Goal: Task Accomplishment & Management: Use online tool/utility

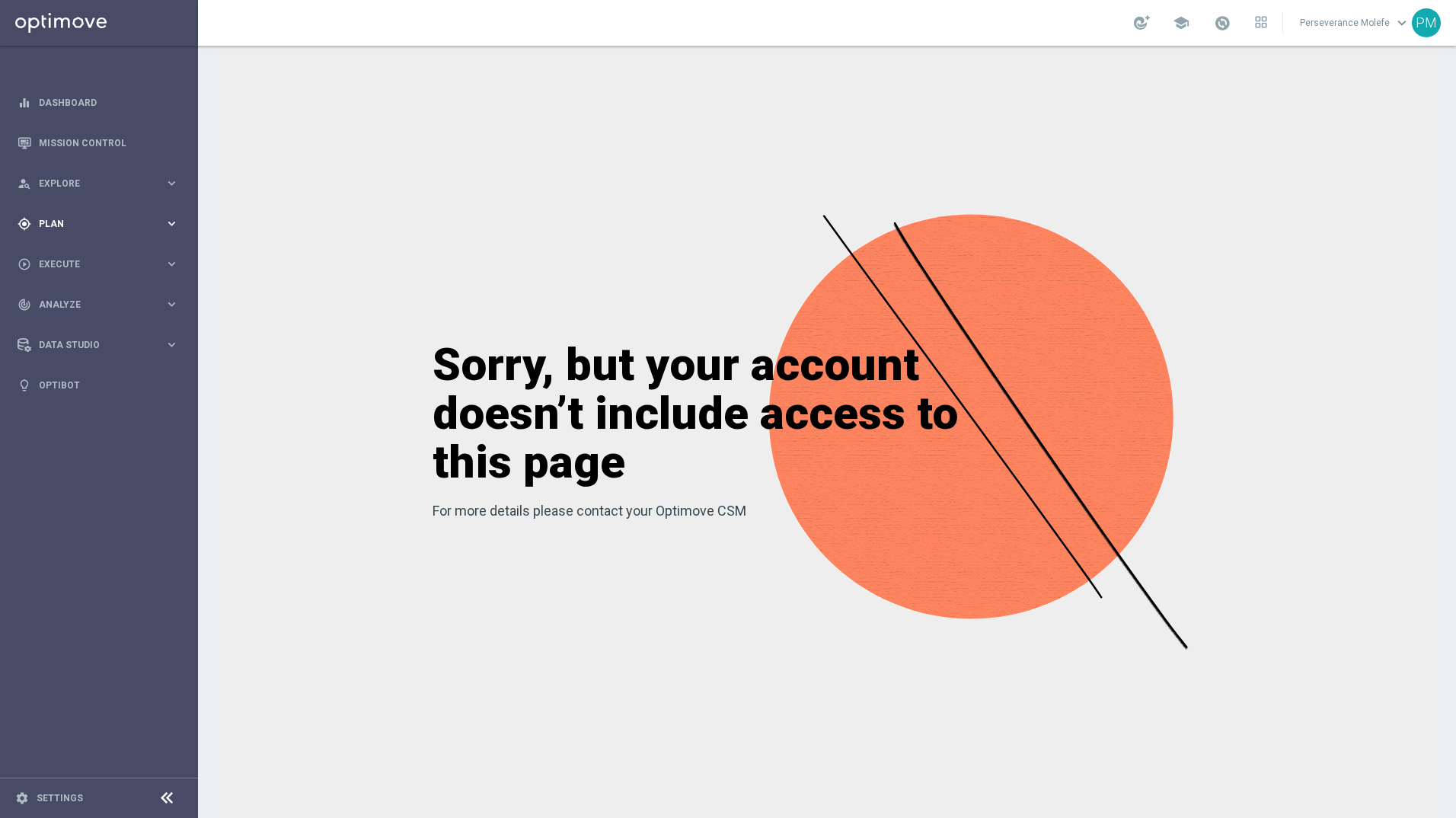
click at [113, 211] on div "gps_fixed Plan keyboard_arrow_right" at bounding box center [98, 223] width 196 height 40
click at [84, 307] on accordion "Templates keyboard_arrow_right Optimail Web Push Notifications Webpage Pop-up" at bounding box center [118, 300] width 157 height 23
click at [90, 303] on span "Templates" at bounding box center [94, 300] width 109 height 9
click at [66, 320] on link "Optimail" at bounding box center [102, 323] width 111 height 12
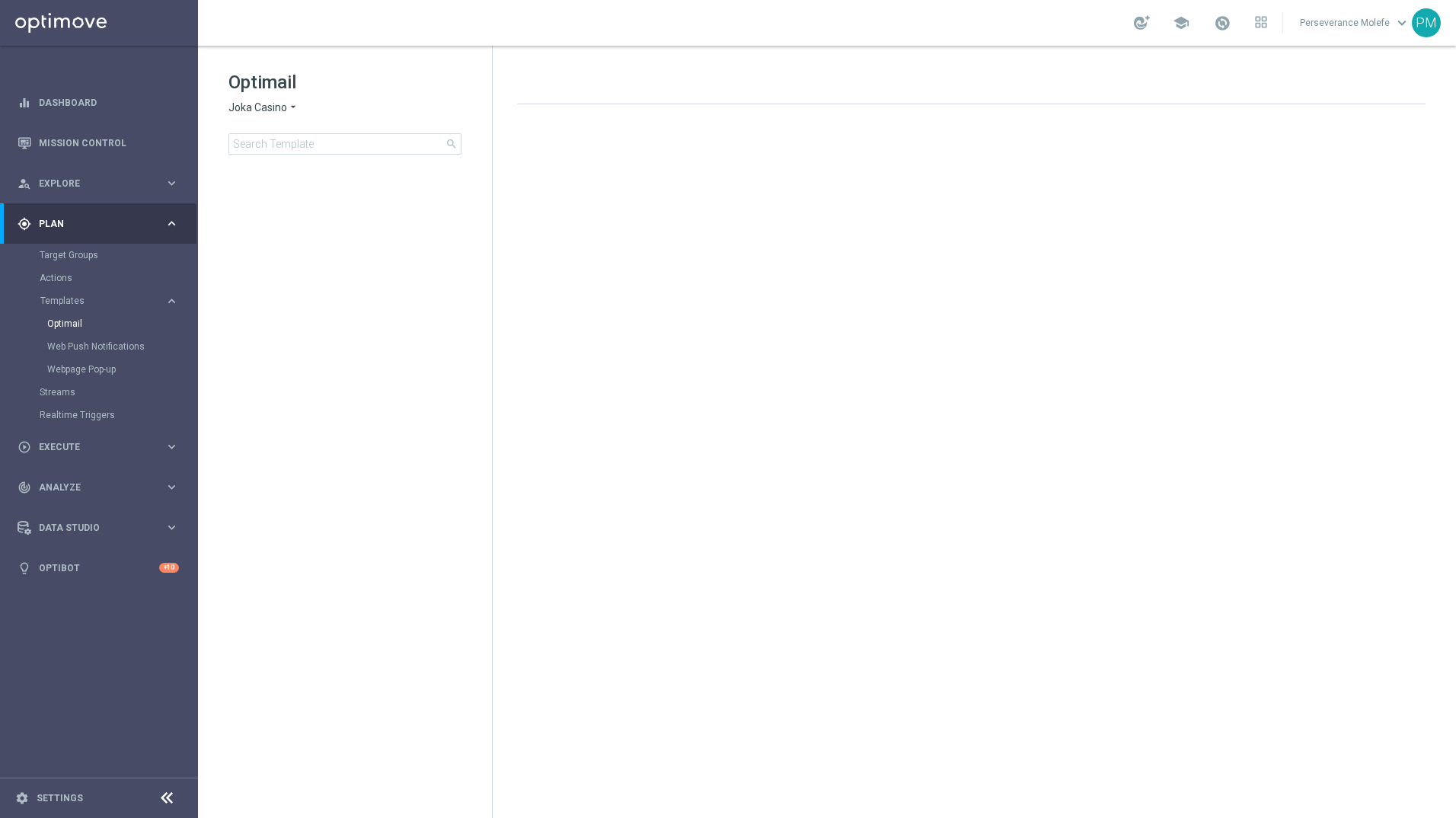
click at [293, 105] on icon "arrow_drop_down" at bounding box center [293, 107] width 12 height 15
click at [0, 0] on span "Le Roi [PERSON_NAME]" at bounding box center [0, 0] width 0 height 0
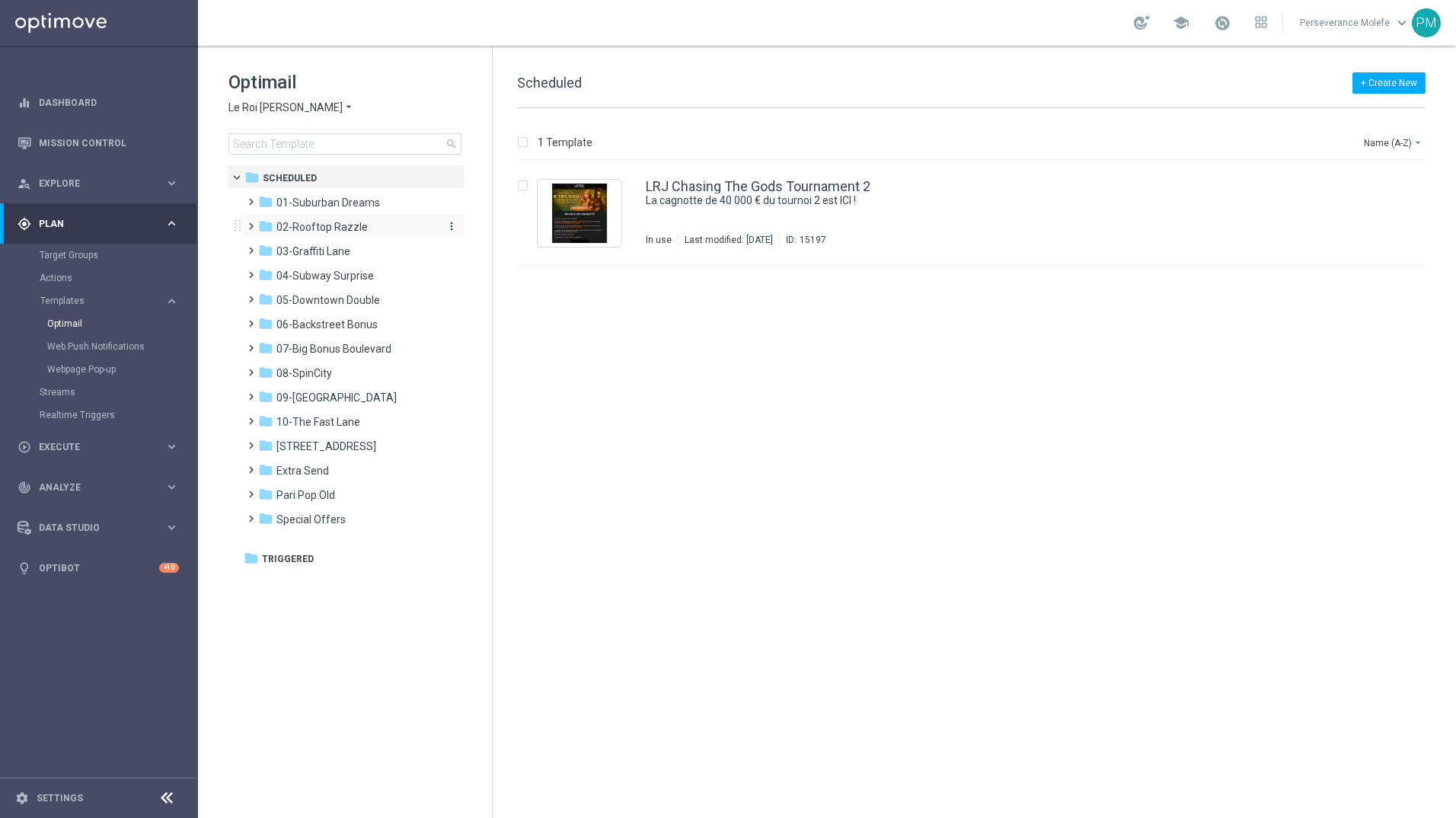
click at [388, 228] on div "folder 02-Rooftop Razzle" at bounding box center [346, 227] width 175 height 18
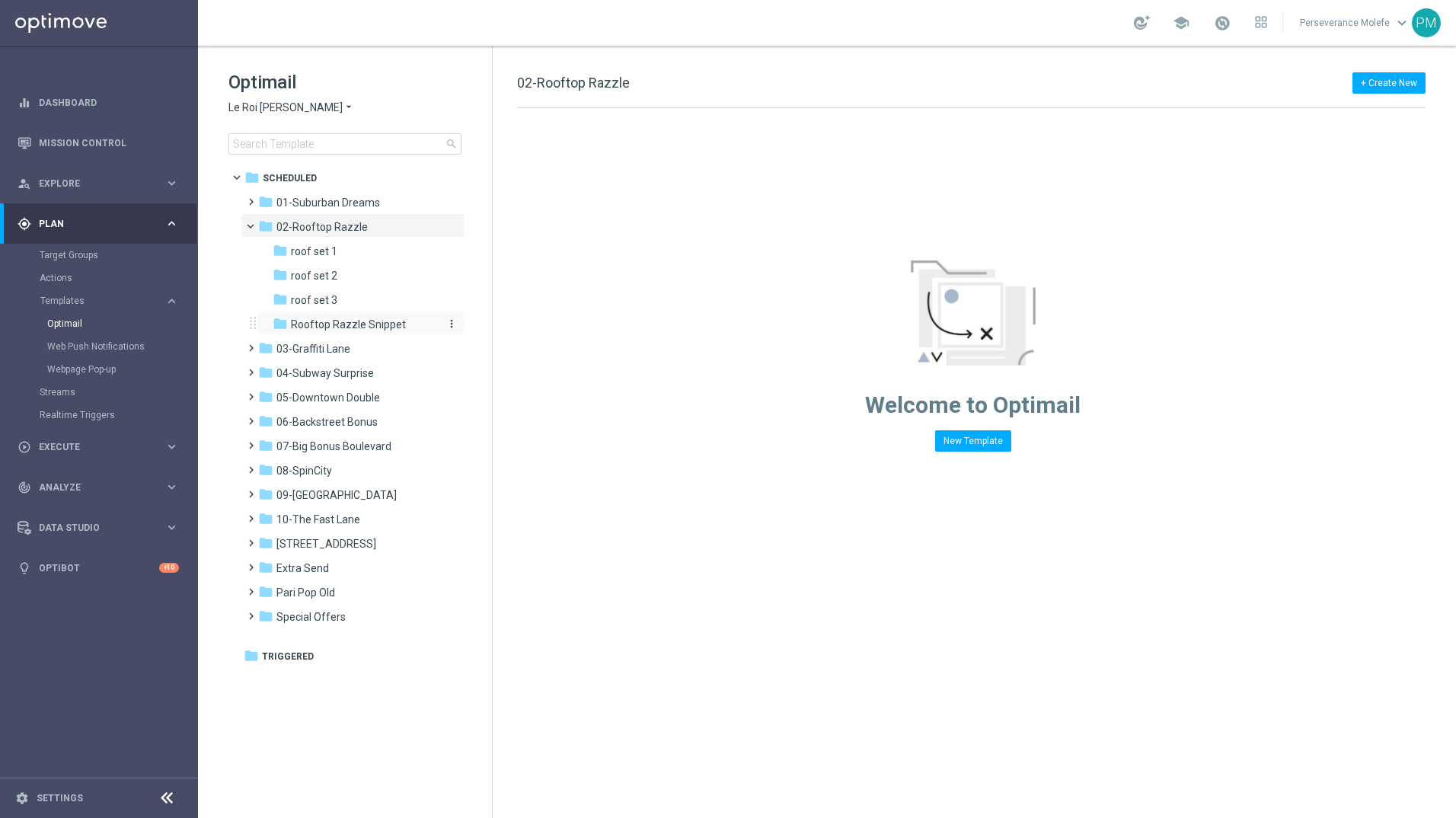
click at [402, 322] on div "folder Rooftop Razzle Snippet" at bounding box center [354, 325] width 162 height 18
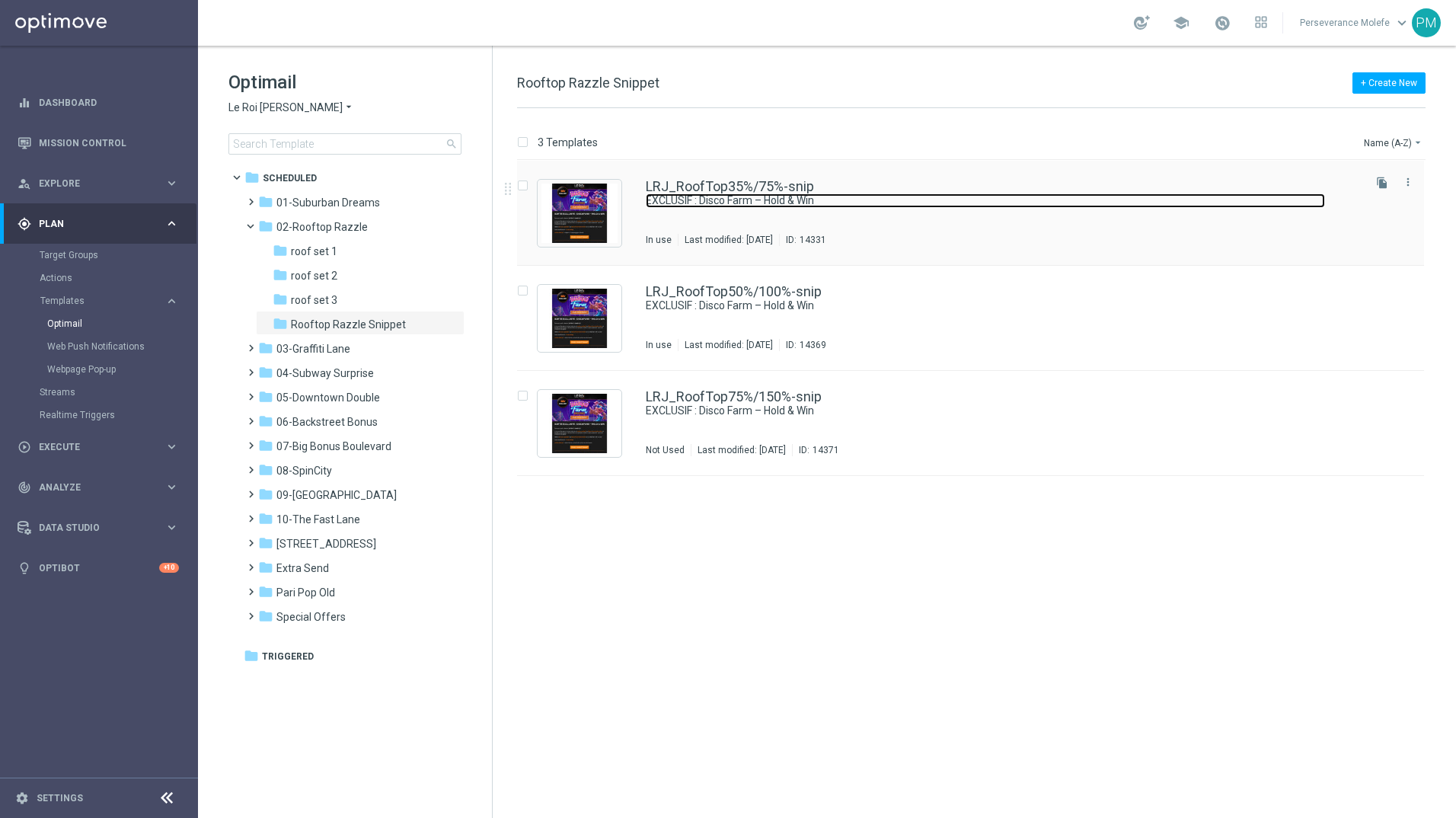
click at [797, 204] on link "EXCLUSIF : Disco Farm – Hold & Win" at bounding box center [984, 200] width 679 height 15
